Goal: Transaction & Acquisition: Purchase product/service

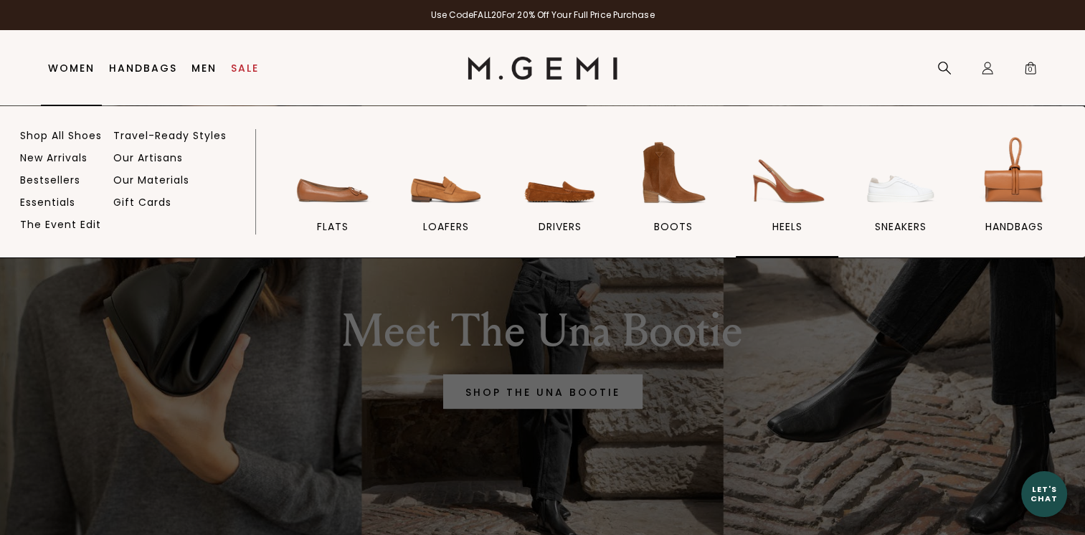
click at [780, 182] on img at bounding box center [787, 173] width 80 height 80
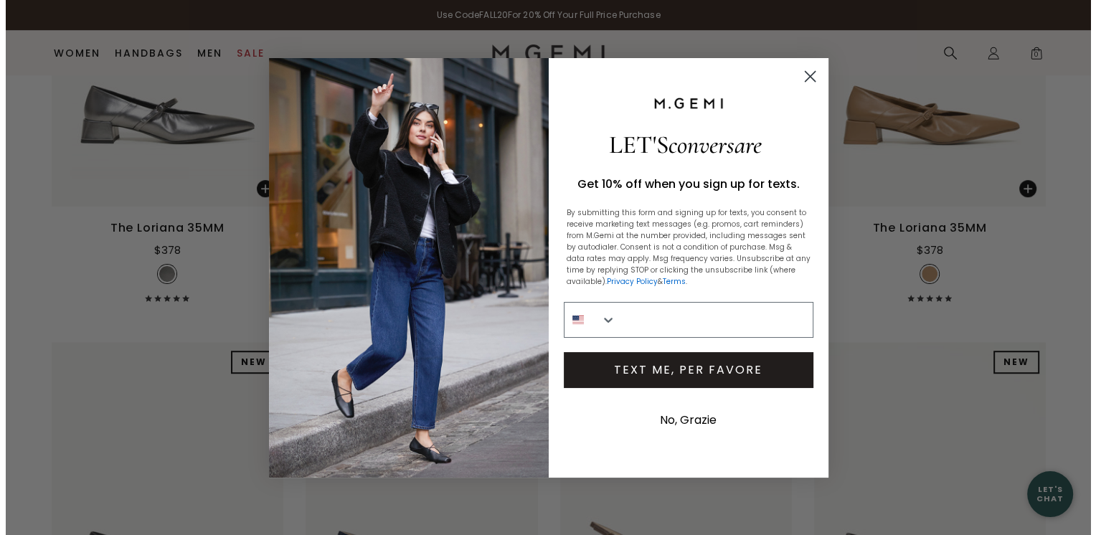
scroll to position [834, 0]
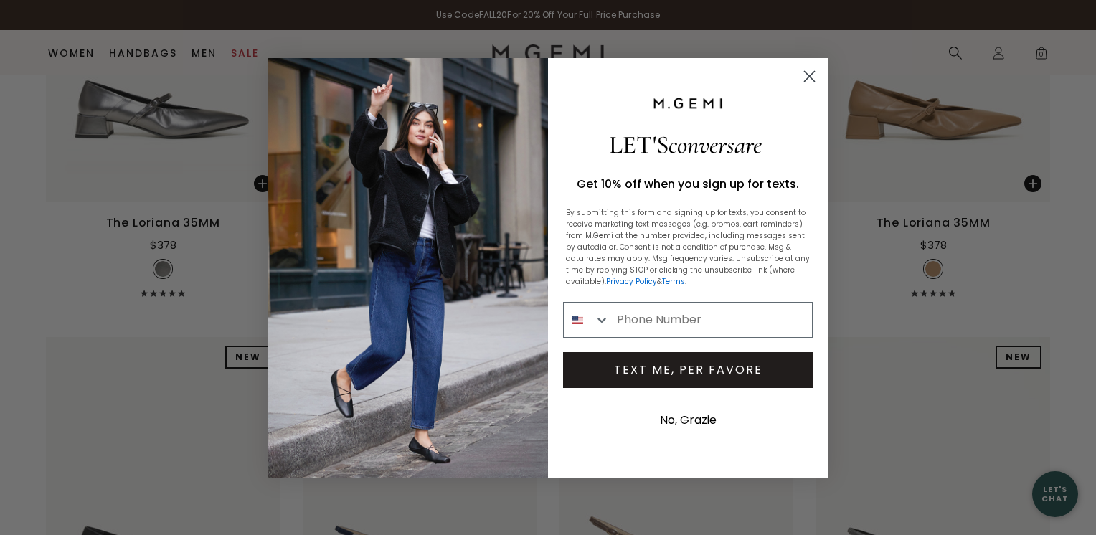
click at [805, 78] on circle "Close dialog" at bounding box center [810, 76] width 24 height 24
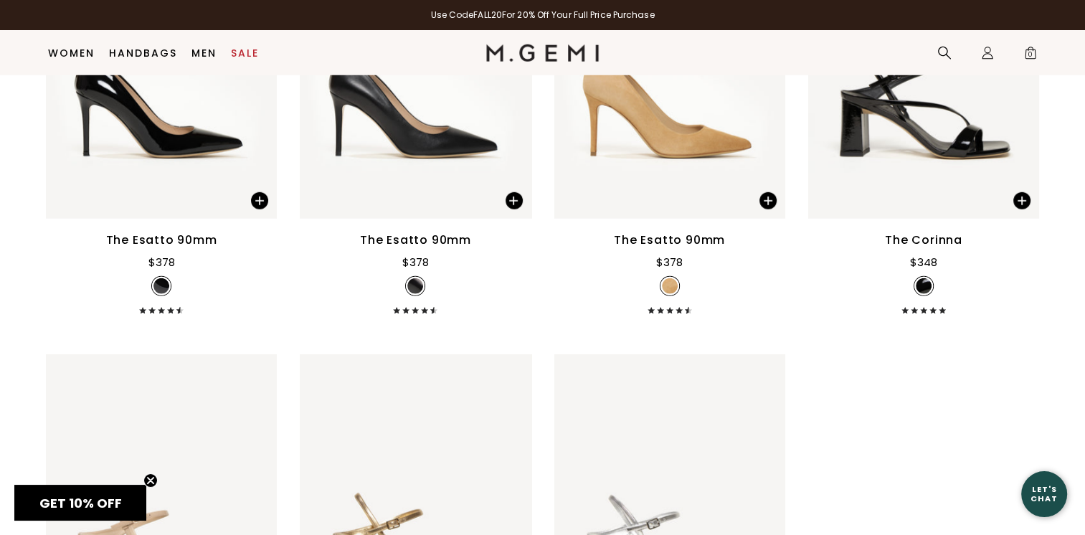
scroll to position [4201, 0]
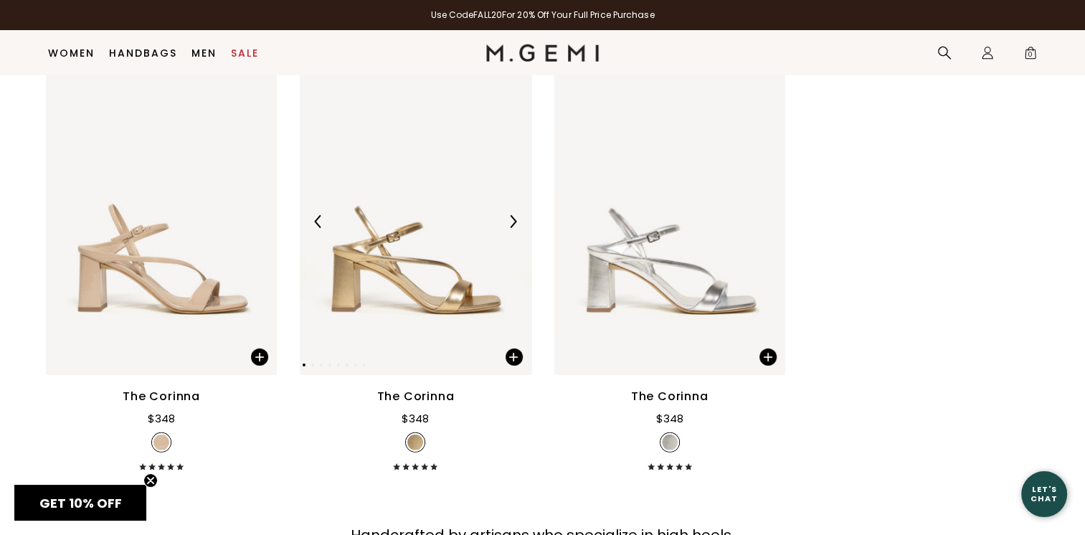
click at [415, 288] on img at bounding box center [415, 221] width 231 height 308
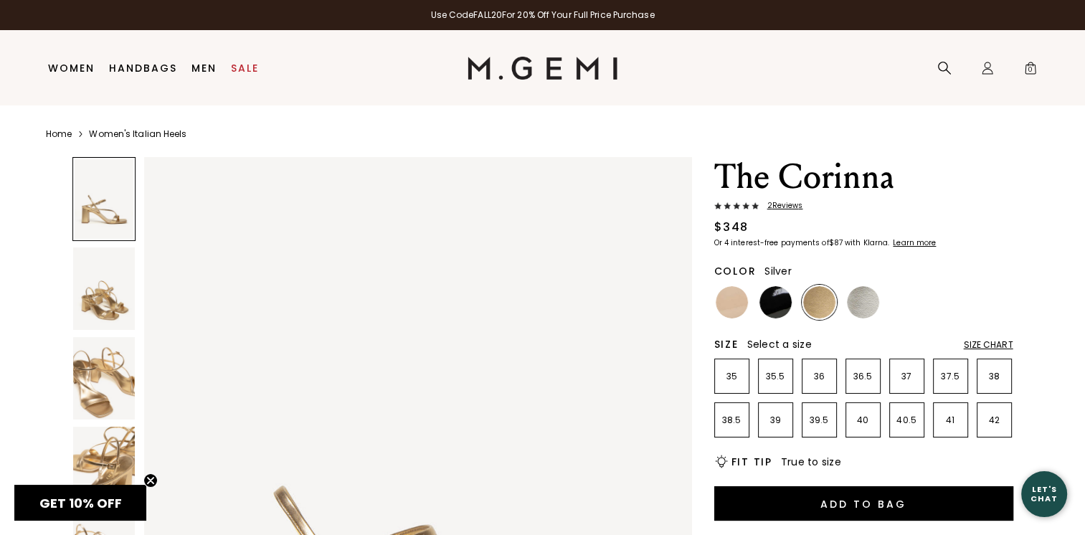
click at [873, 295] on img at bounding box center [863, 302] width 32 height 32
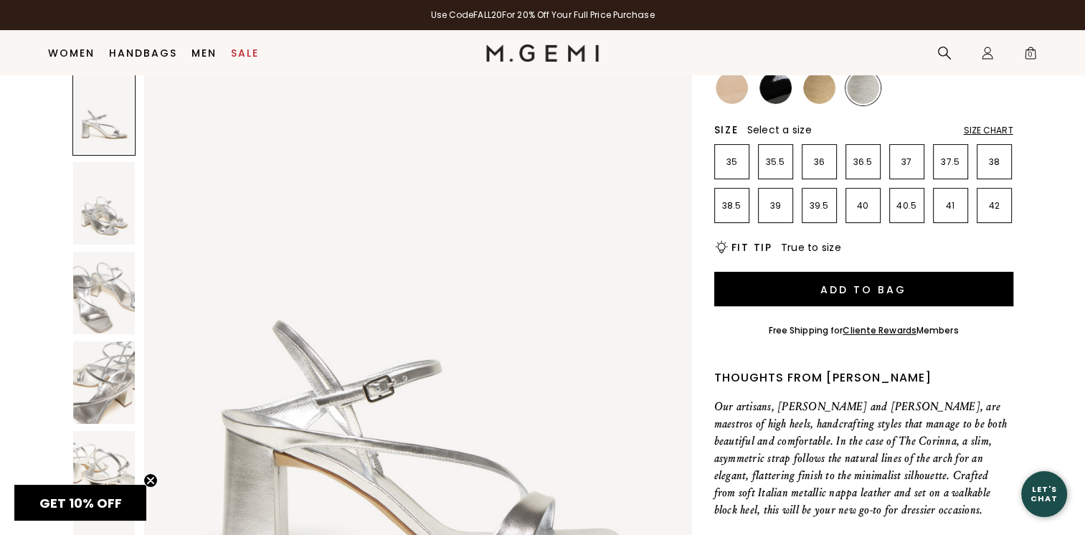
scroll to position [72, 0]
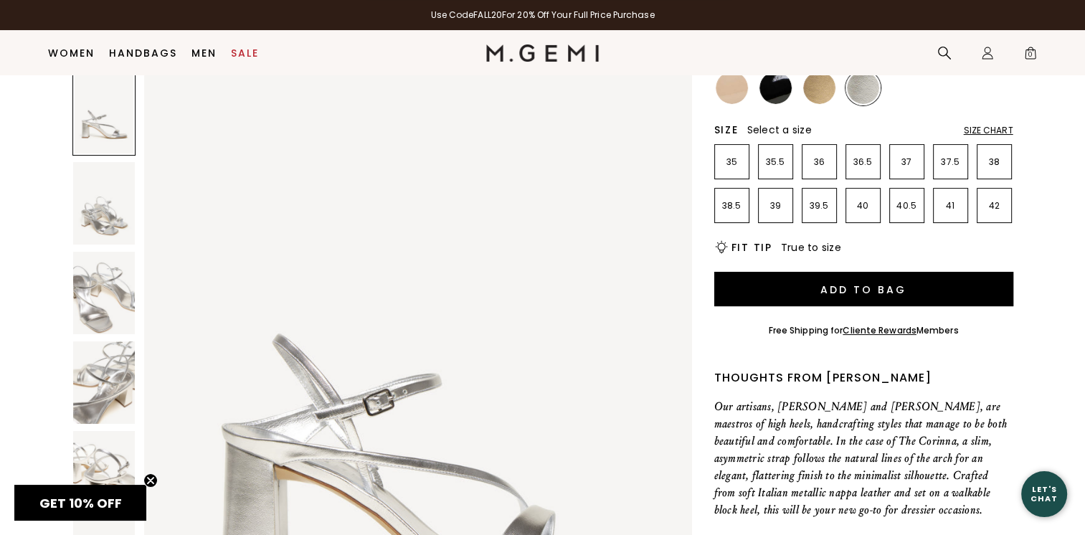
click at [826, 88] on img at bounding box center [819, 88] width 32 height 32
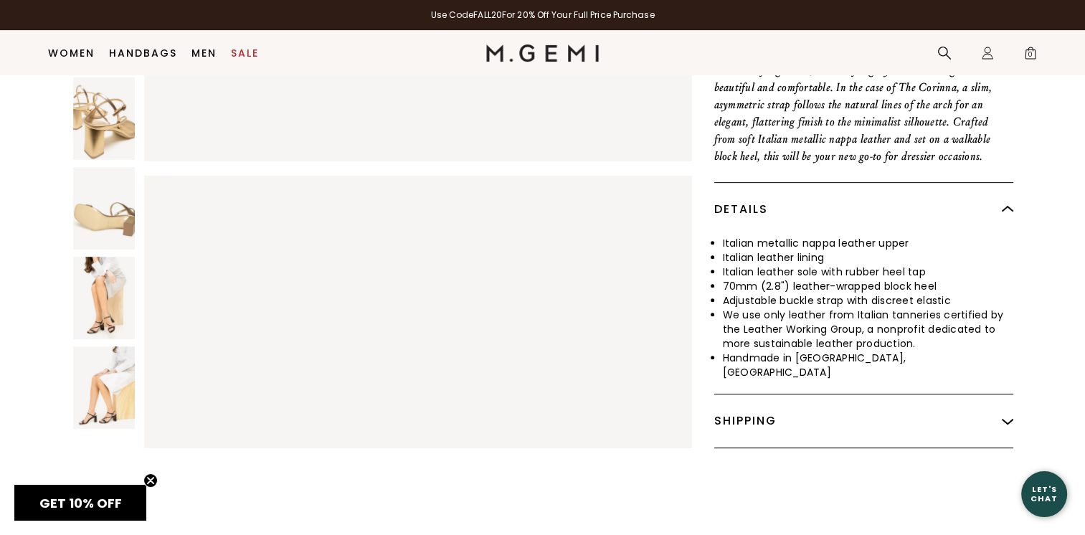
scroll to position [543, 0]
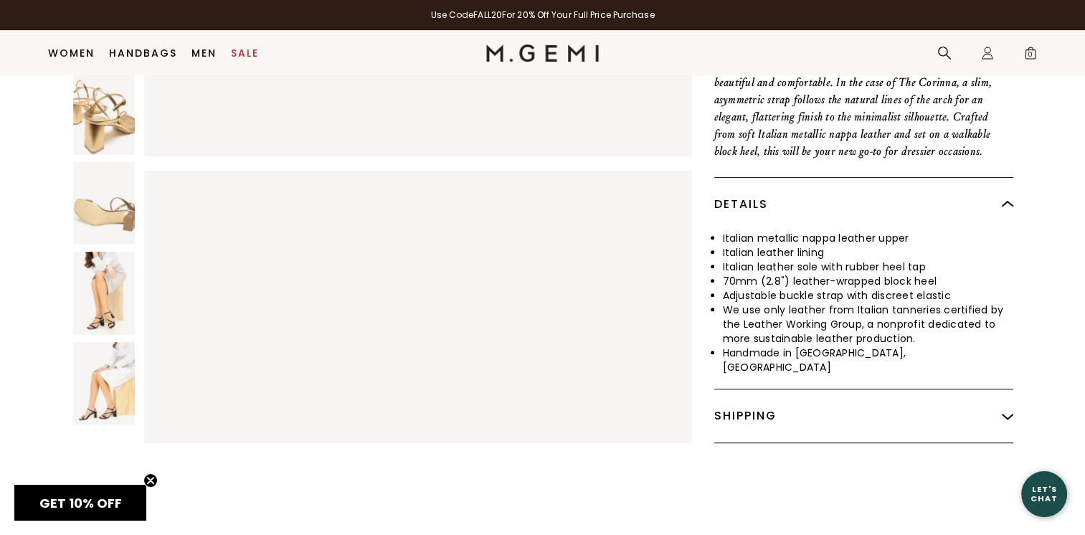
click at [124, 317] on img at bounding box center [104, 293] width 62 height 82
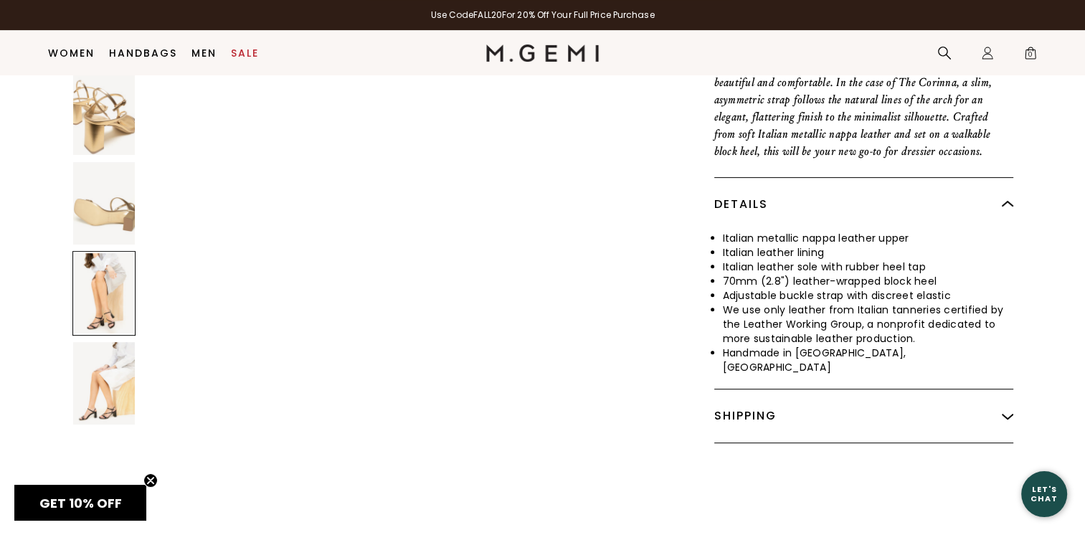
scroll to position [4381, 0]
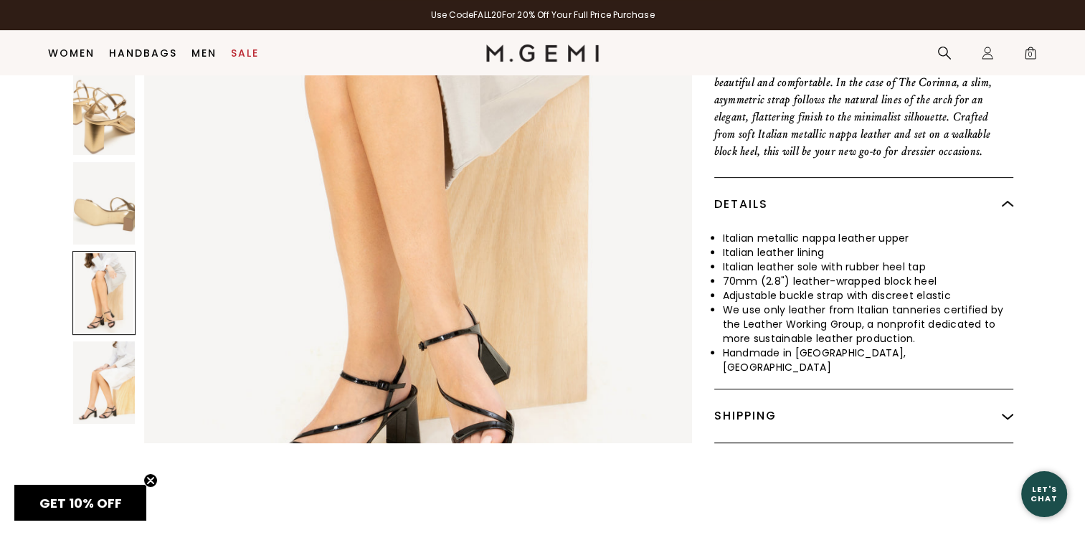
click at [85, 402] on img at bounding box center [104, 382] width 62 height 82
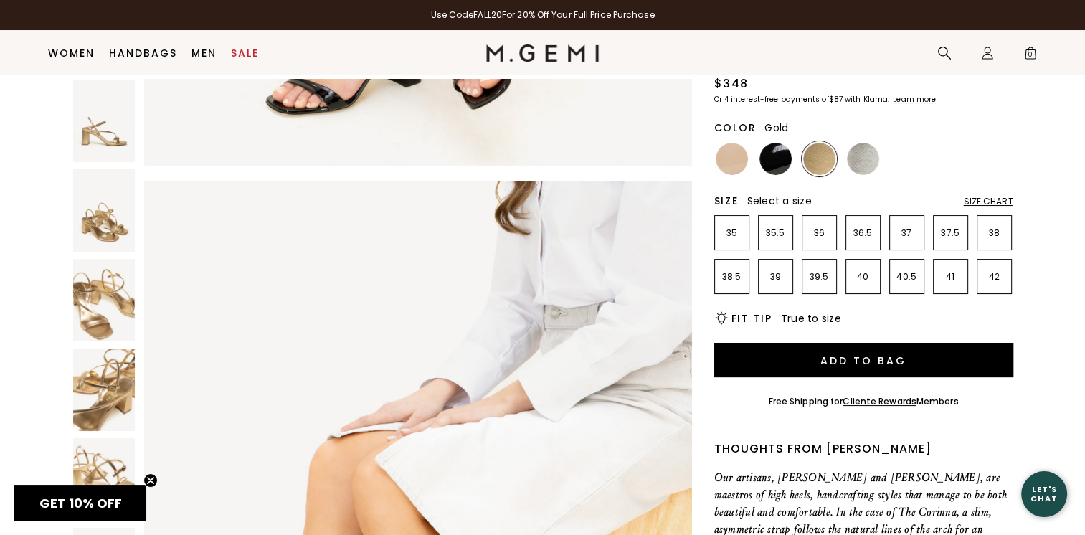
scroll to position [113, 0]
click at [950, 270] on li "41" at bounding box center [950, 277] width 35 height 35
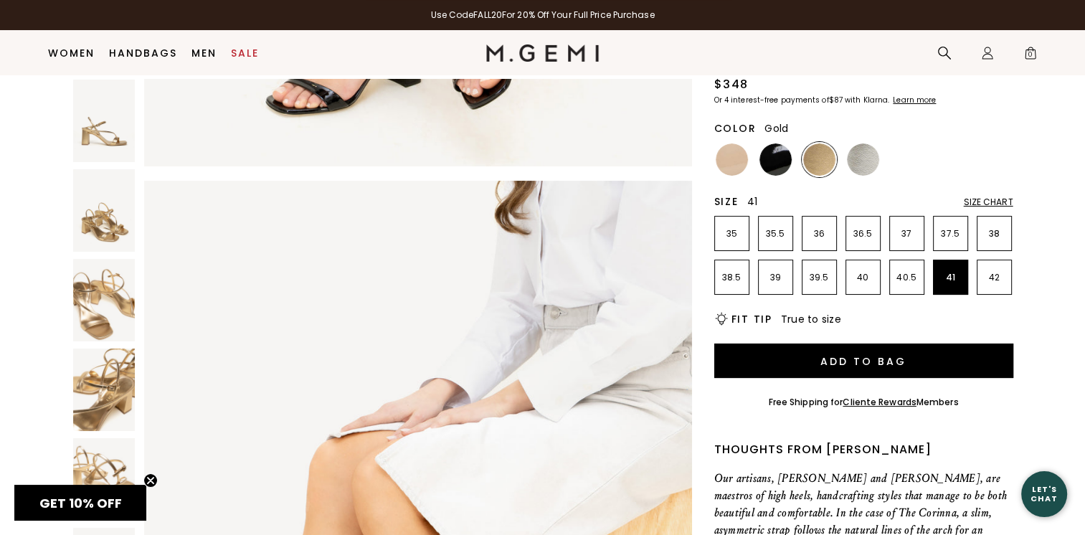
scroll to position [0, 0]
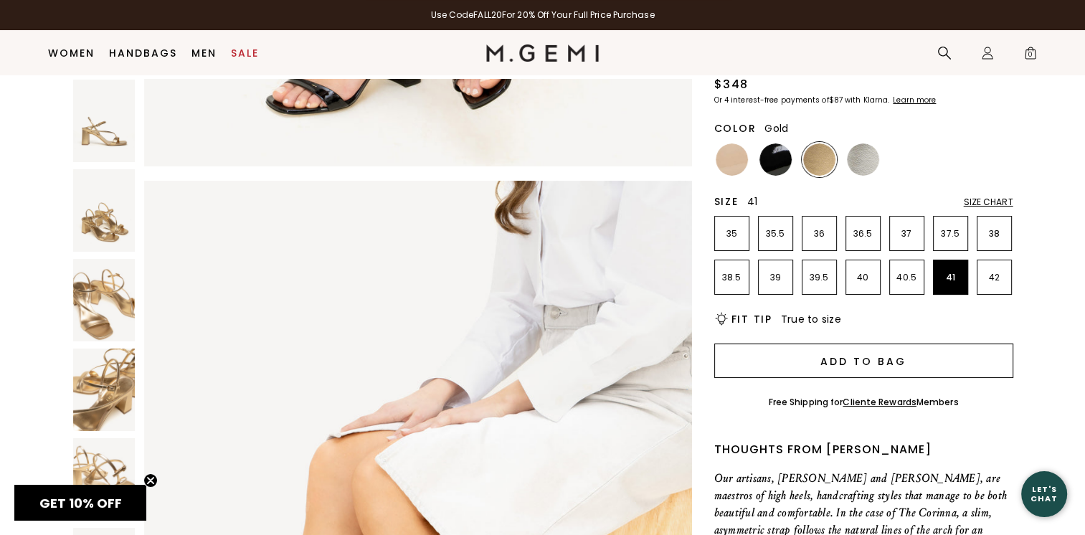
click at [881, 366] on button "Add to Bag" at bounding box center [863, 361] width 299 height 34
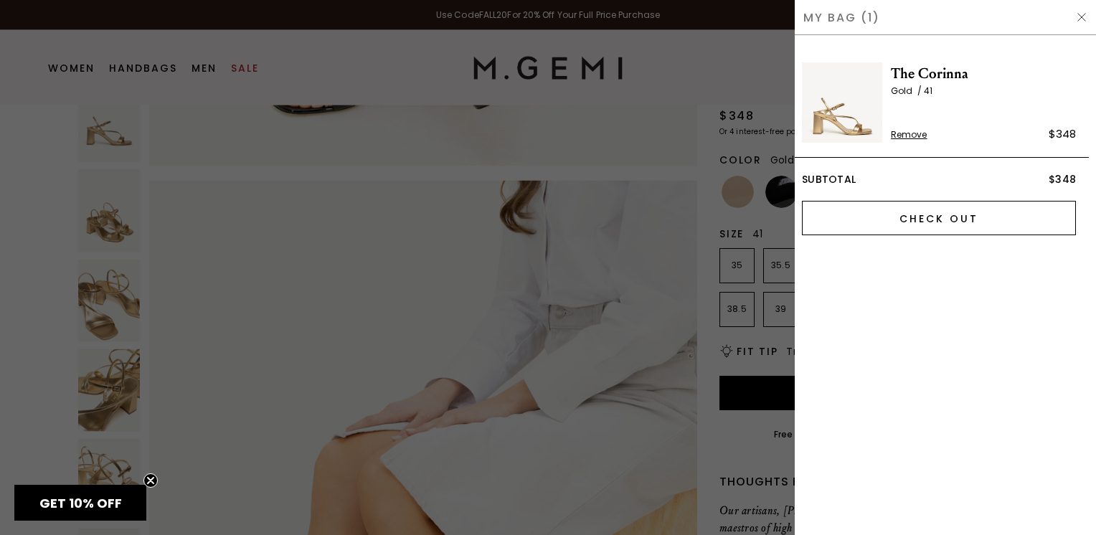
click at [971, 215] on input "Check Out" at bounding box center [939, 218] width 274 height 34
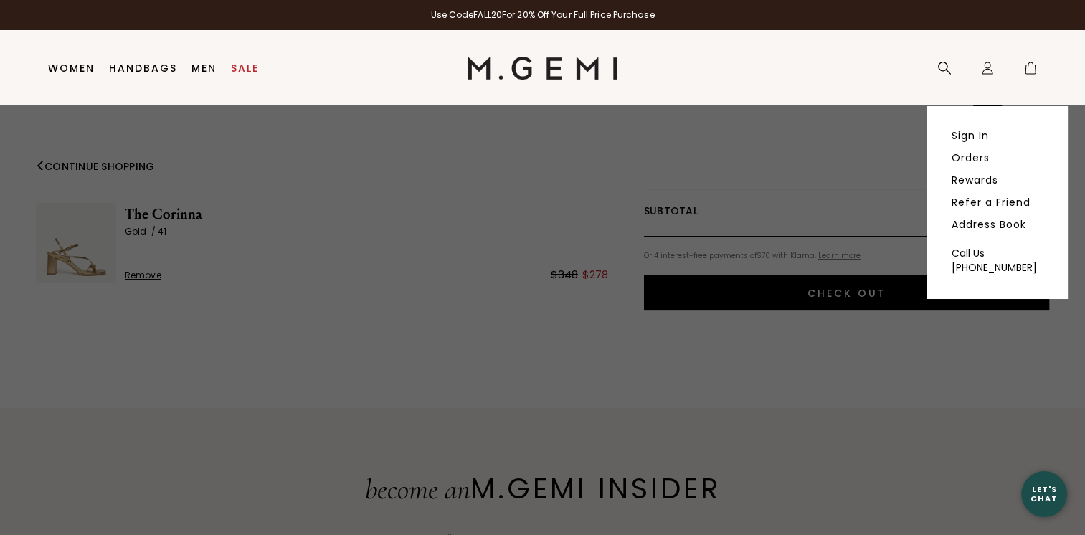
click at [990, 65] on icon at bounding box center [988, 65] width 6 height 6
click at [976, 142] on link "Sign In" at bounding box center [970, 135] width 37 height 13
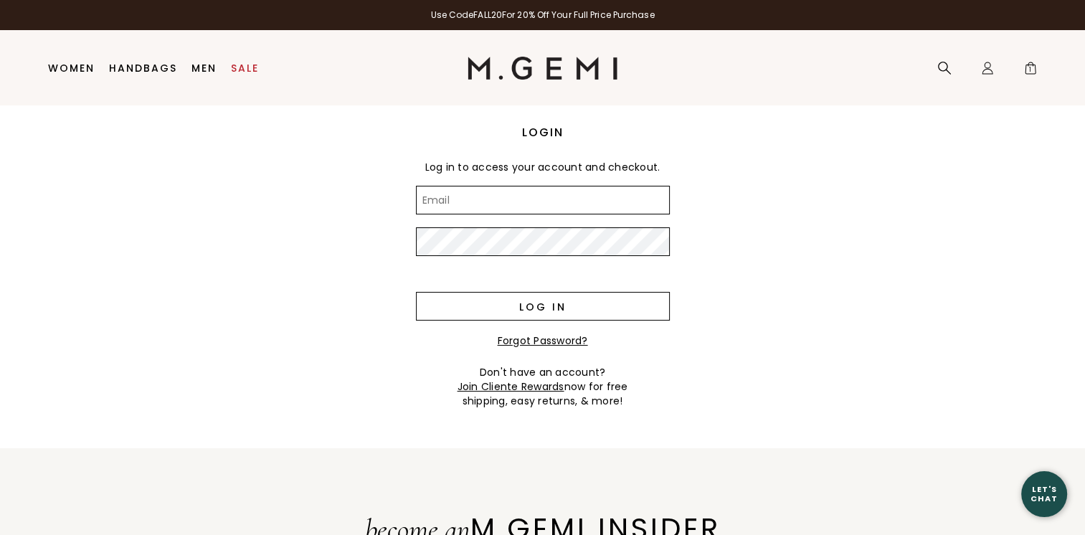
type input "jgilbert@oxbridgegroup.com"
click at [551, 311] on input "Log in" at bounding box center [543, 306] width 254 height 29
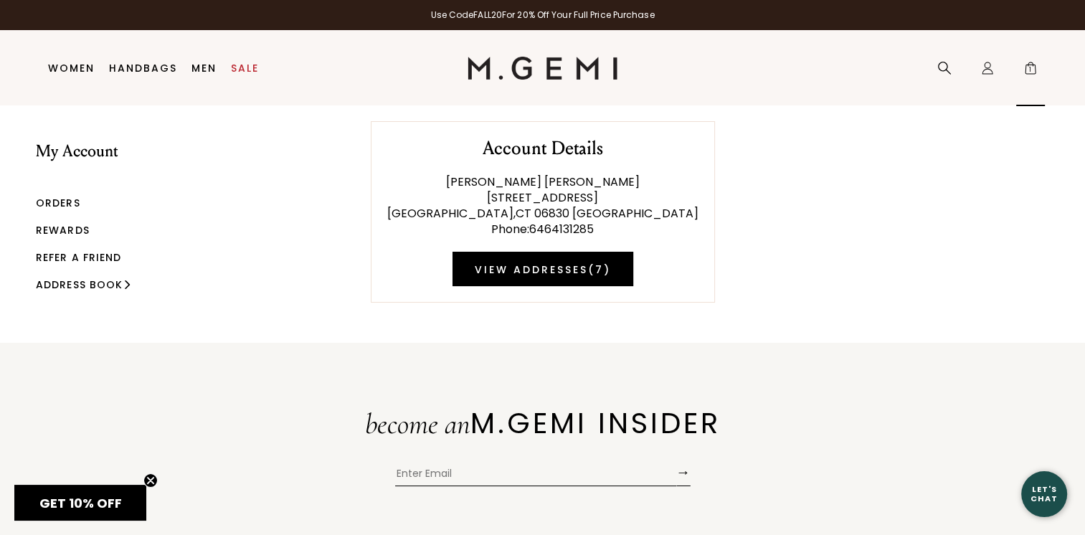
click at [1033, 62] on icon "Icons/20x20/bag@2x" at bounding box center [1030, 68] width 14 height 14
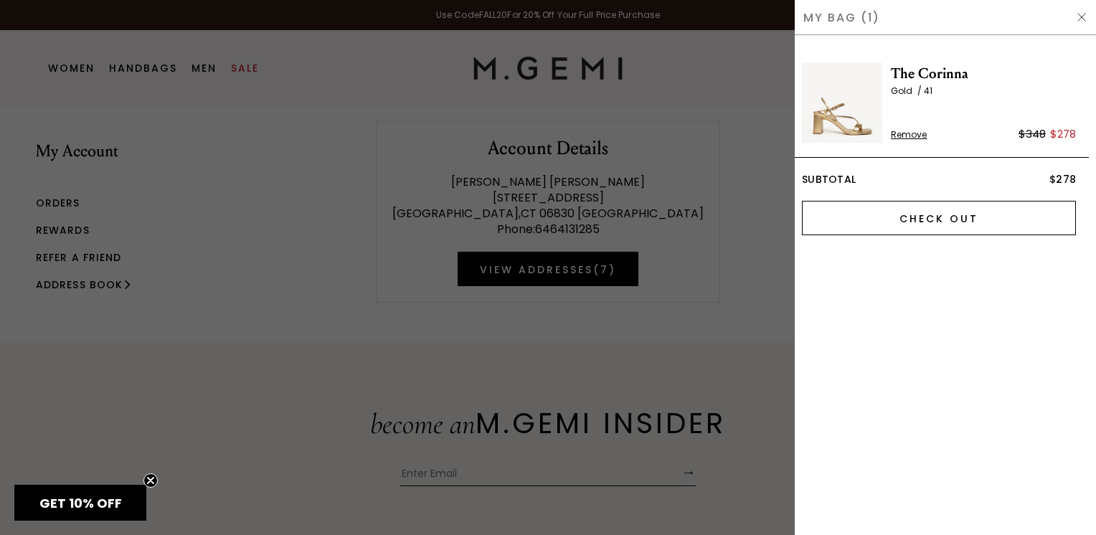
click at [1005, 204] on input "Check Out" at bounding box center [939, 218] width 274 height 34
click at [971, 222] on input "Check Out" at bounding box center [939, 218] width 274 height 34
